Goal: Transaction & Acquisition: Purchase product/service

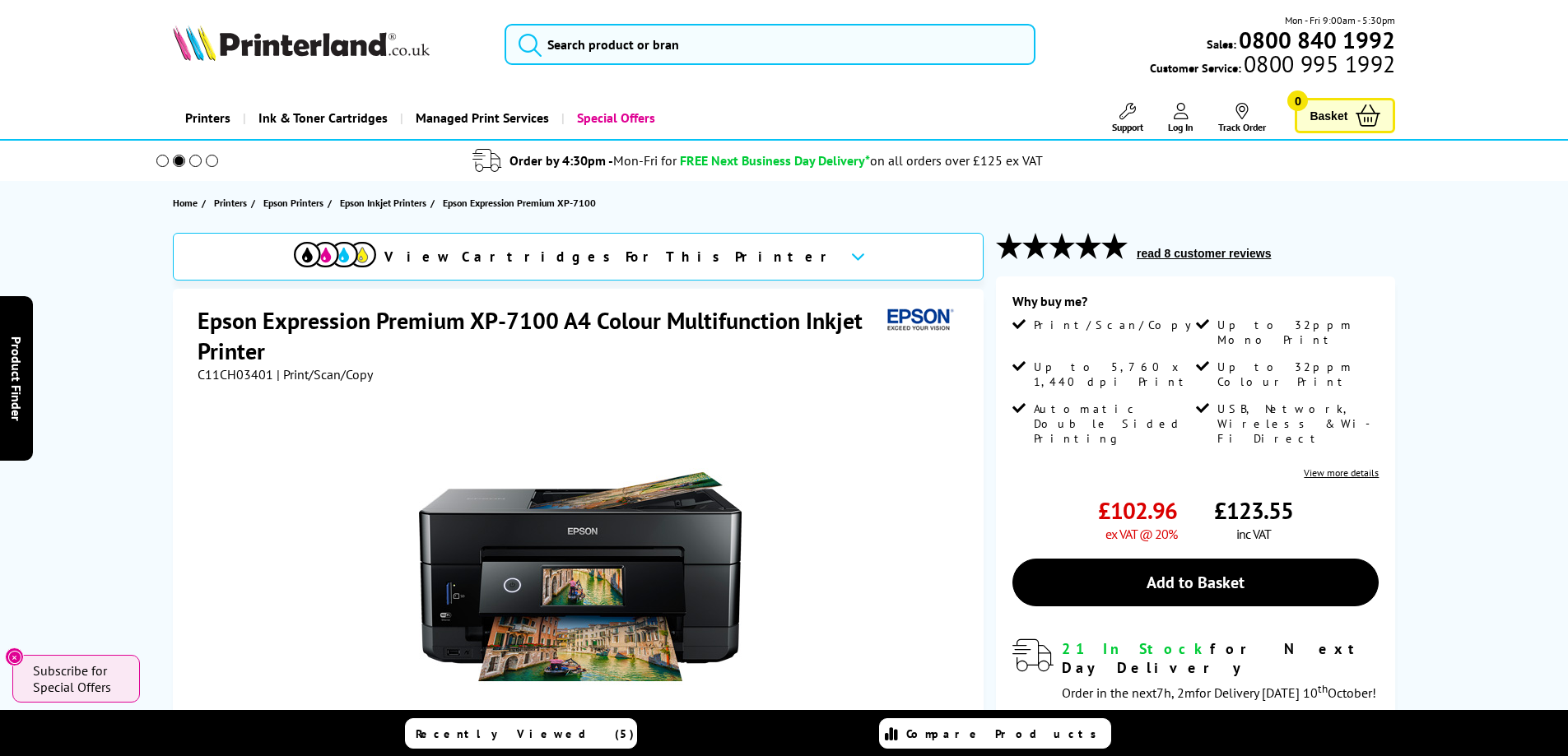
click at [845, 599] on div at bounding box center [580, 568] width 766 height 372
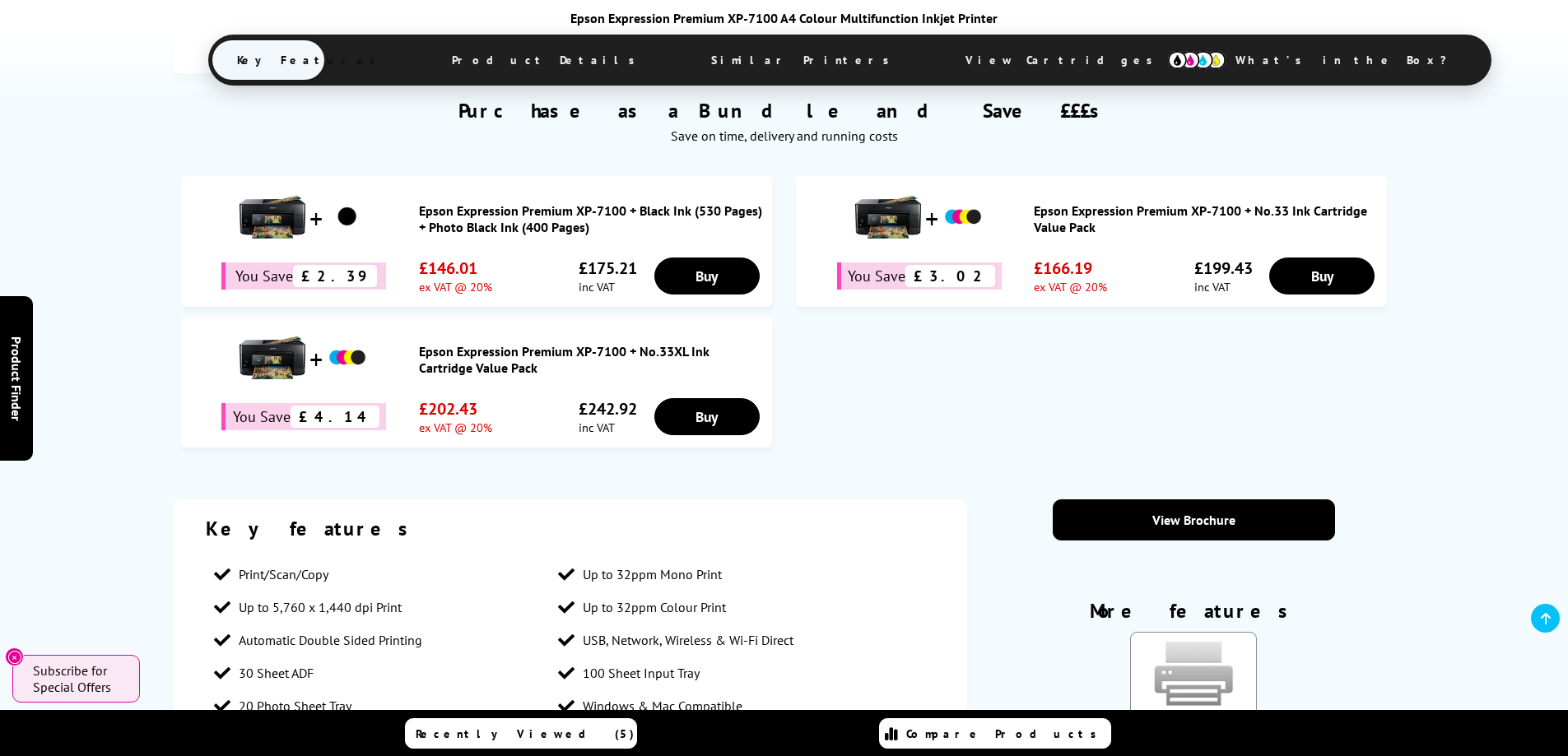
click at [940, 64] on span "View Cartridges" at bounding box center [1066, 60] width 252 height 43
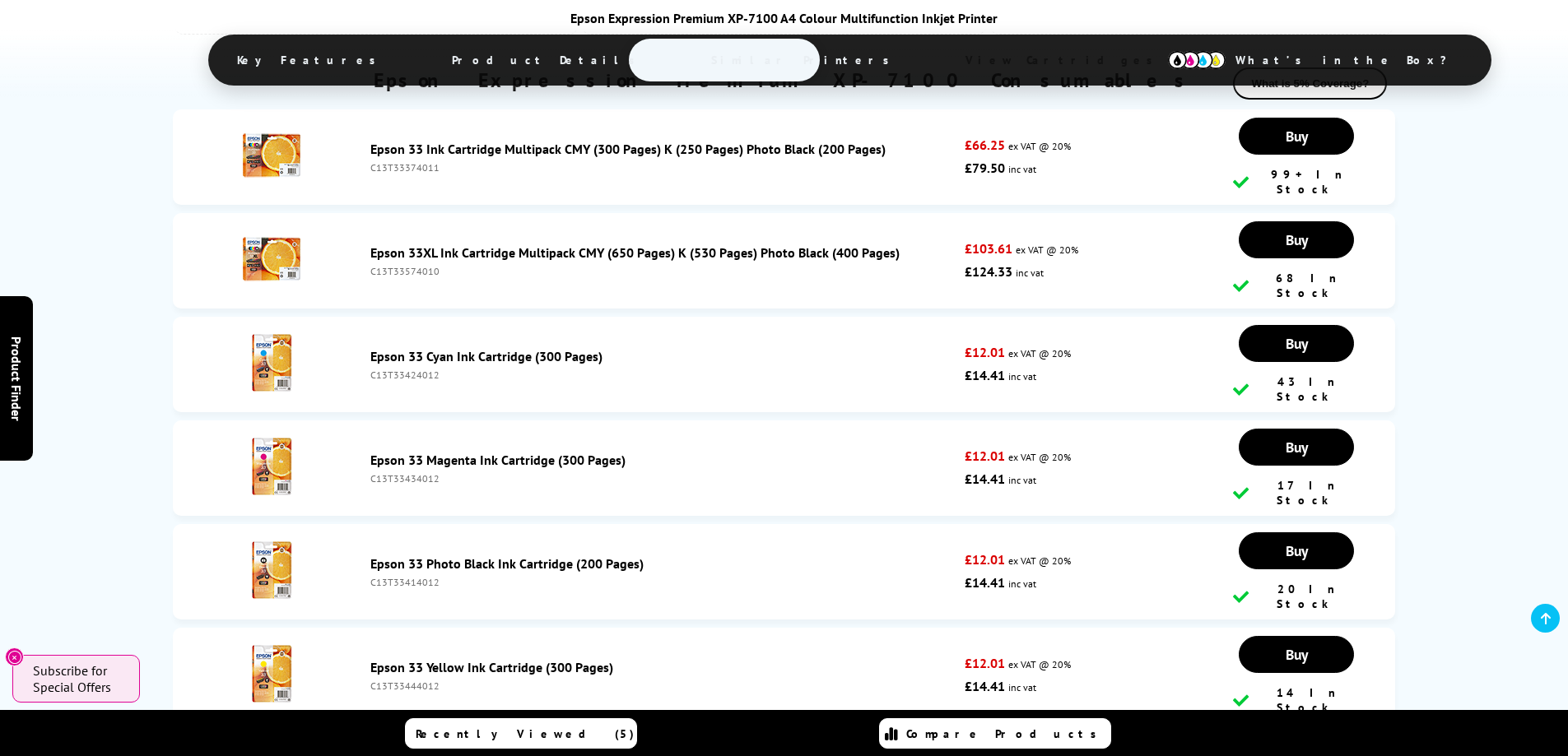
scroll to position [4830, 0]
